Goal: Task Accomplishment & Management: Complete application form

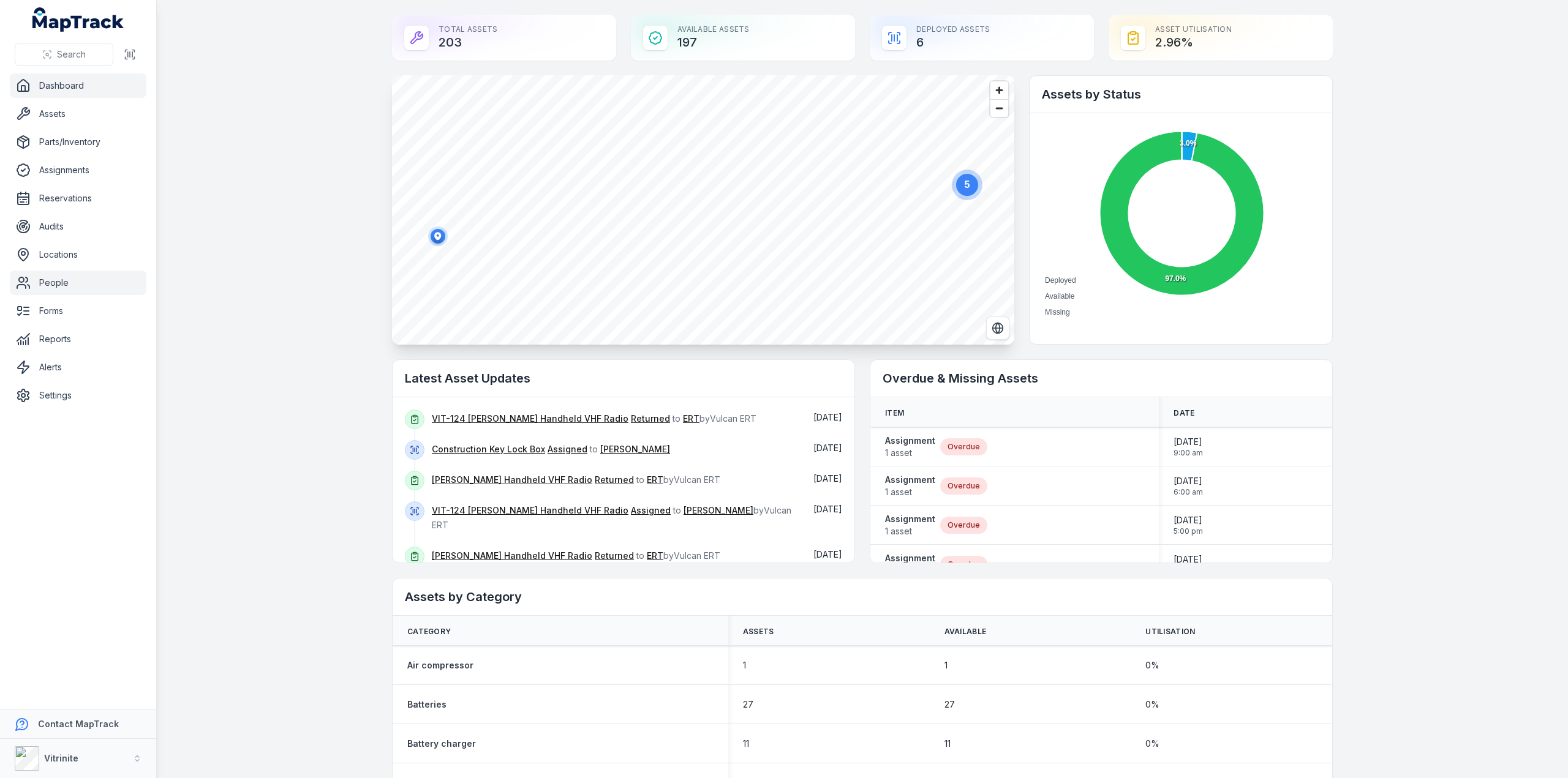
click at [68, 286] on link "People" at bounding box center [78, 282] width 137 height 24
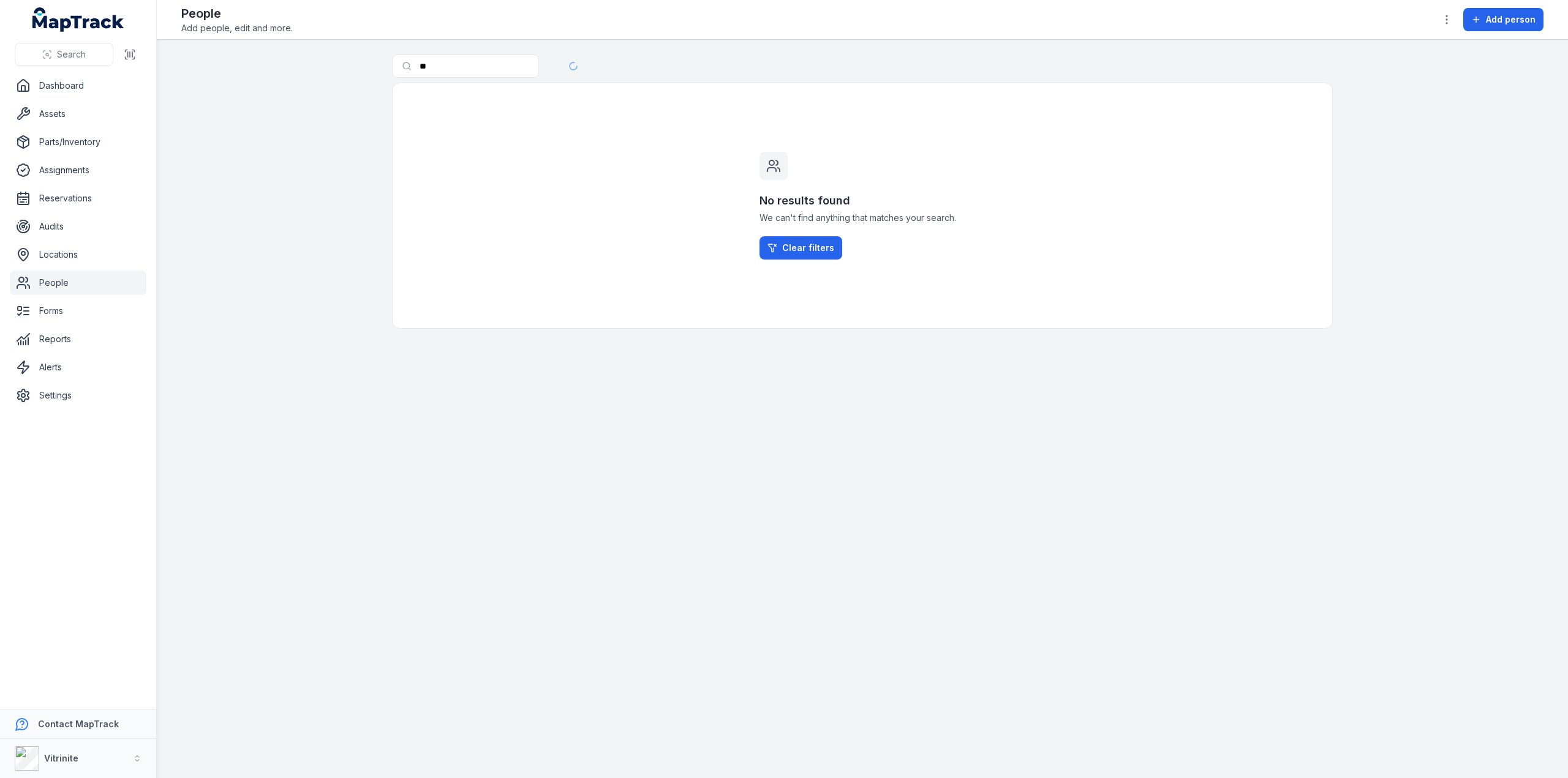
type input "*"
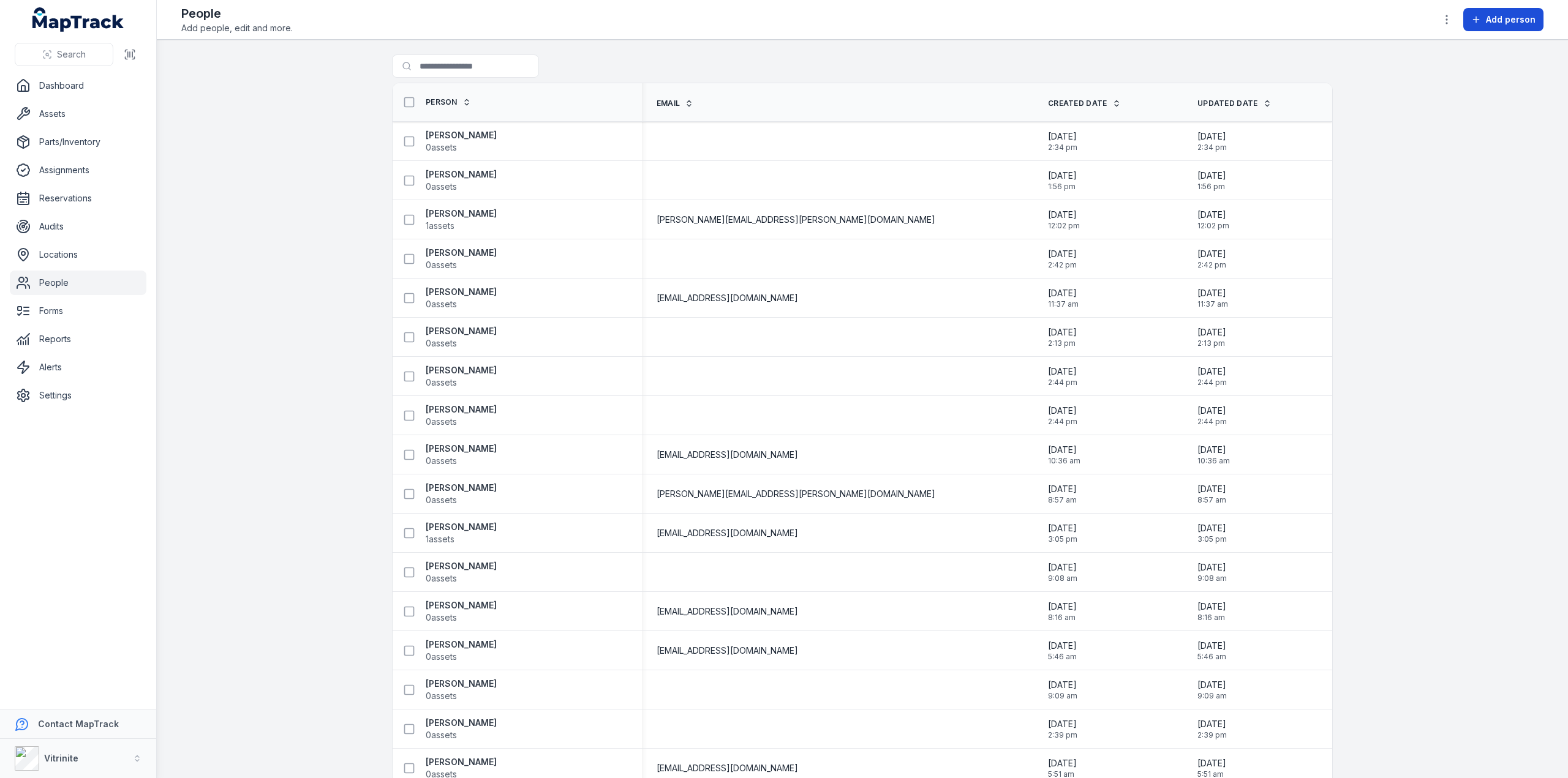
click at [1503, 21] on span "Add person" at bounding box center [1511, 20] width 50 height 12
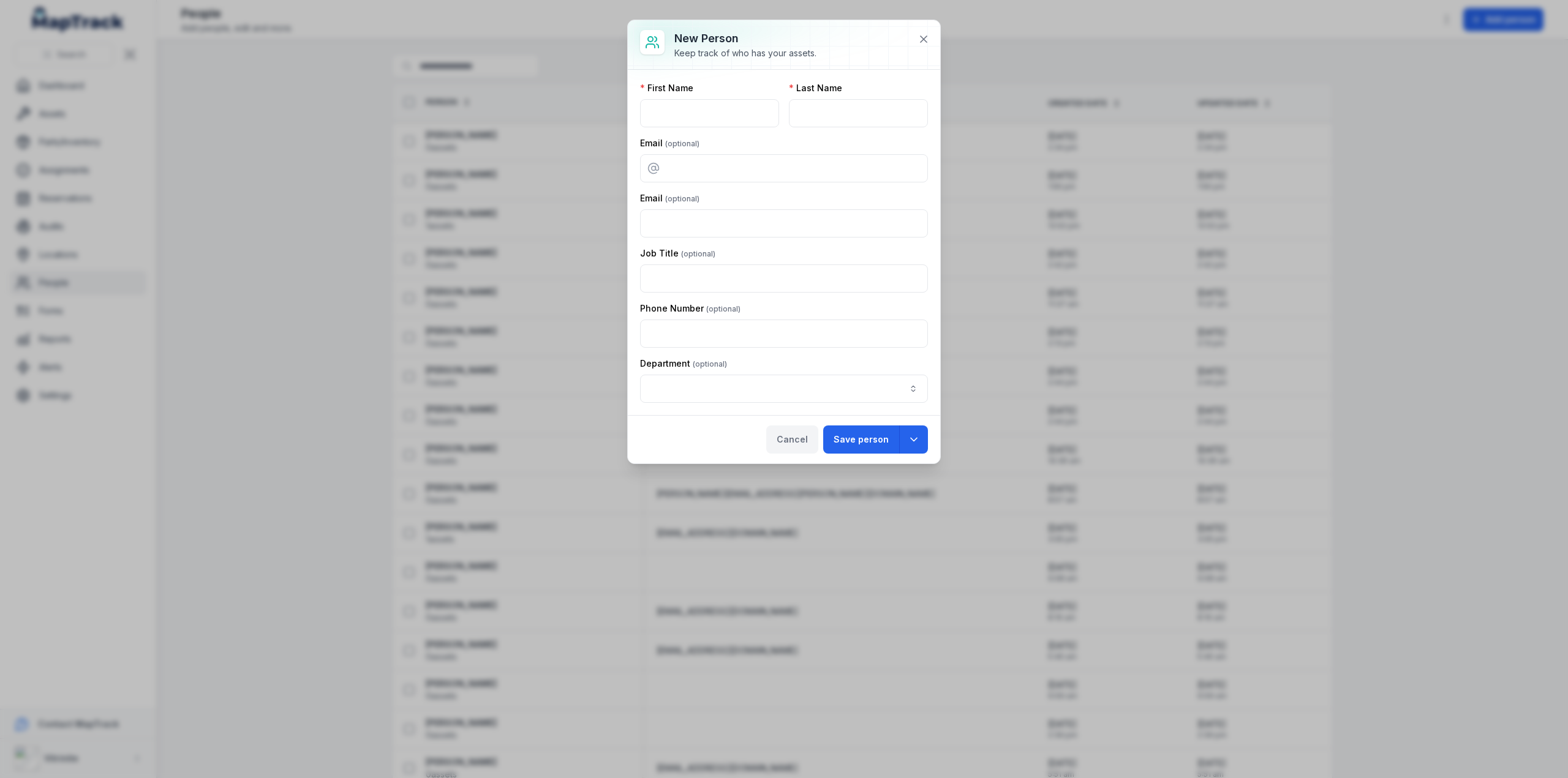
click at [787, 435] on button "Cancel" at bounding box center [792, 439] width 52 height 28
